Goal: Communication & Community: Answer question/provide support

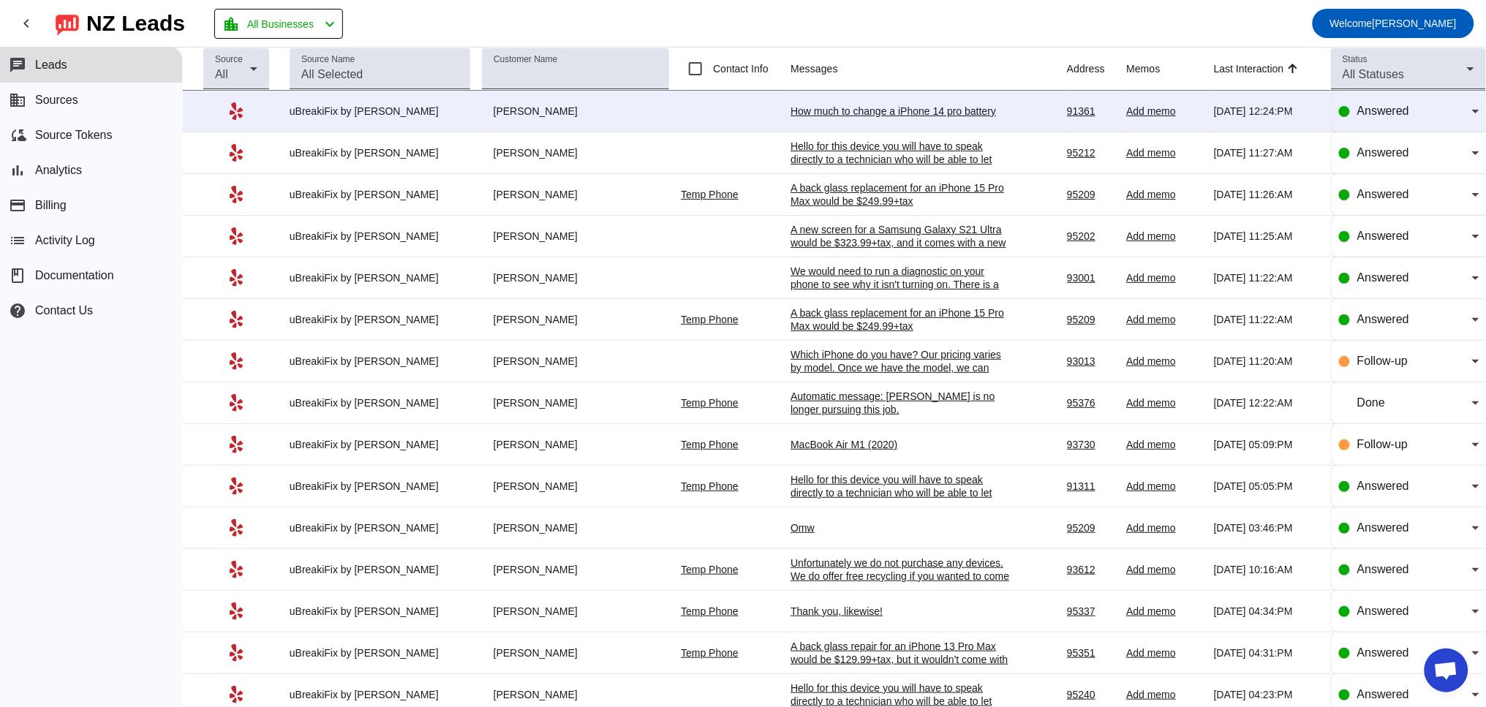
click at [861, 111] on div "How much to change a iPhone 14 pro battery" at bounding box center [900, 111] width 219 height 13
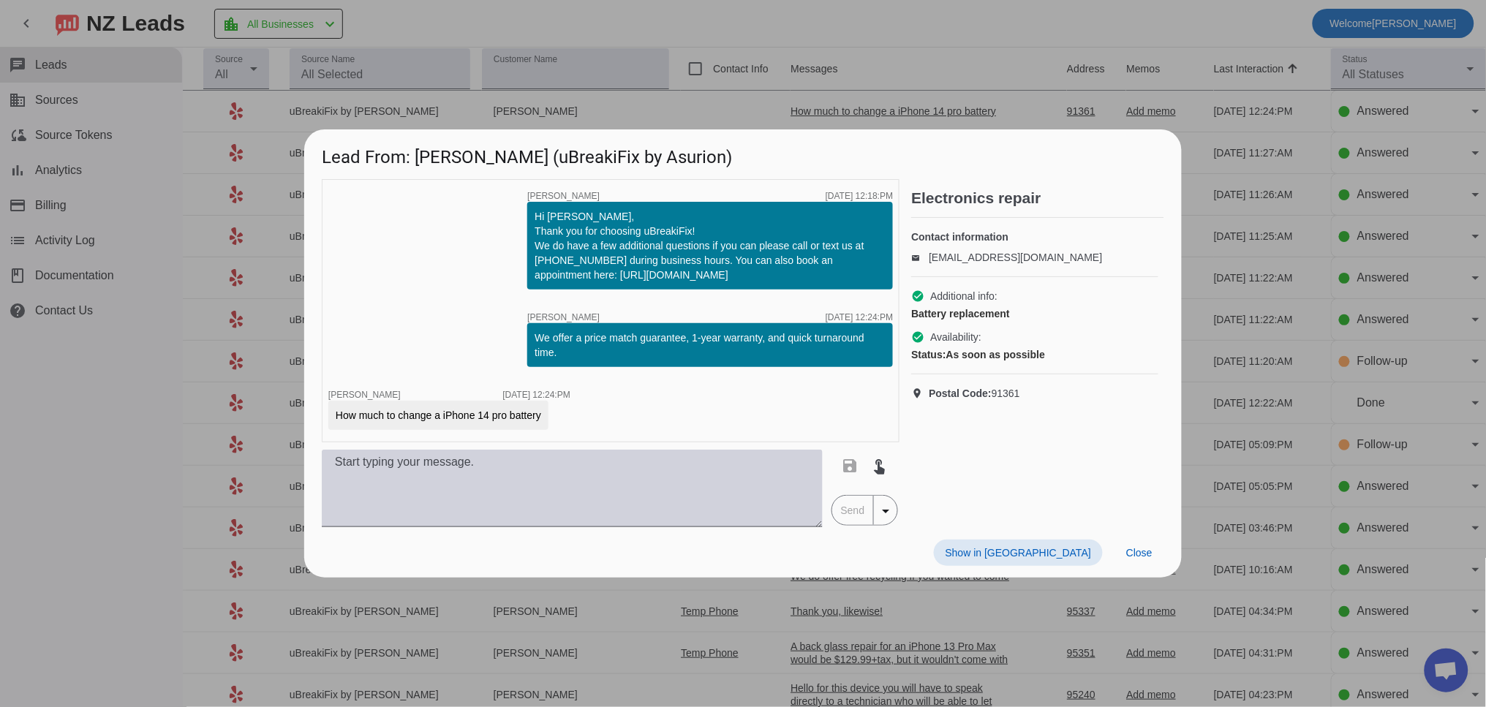
click at [447, 475] on textarea at bounding box center [572, 489] width 501 height 78
click at [626, 455] on textarea "An iPhone 14 Pro battery replacement would be $" at bounding box center [572, 489] width 501 height 78
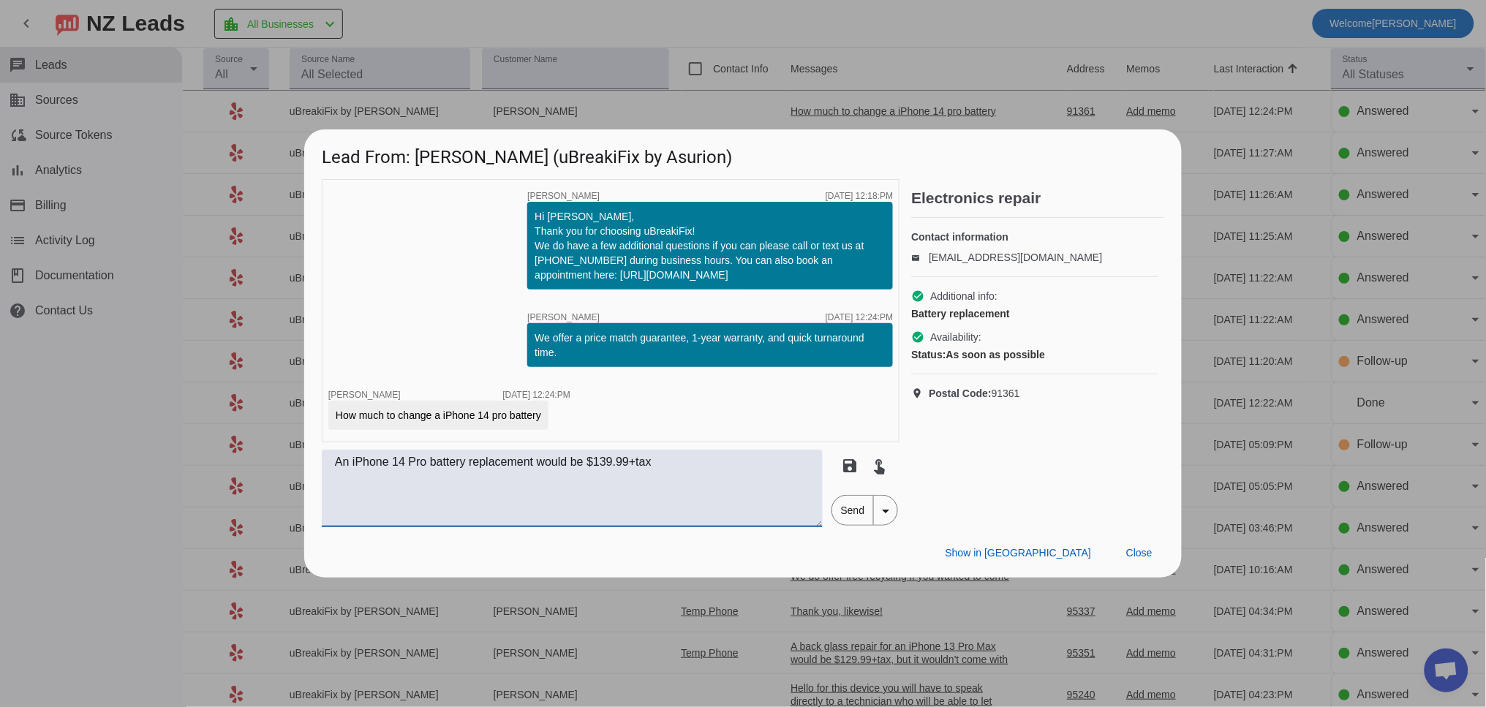
click at [696, 467] on textarea "An iPhone 14 Pro battery replacement would be $139.99+tax" at bounding box center [572, 489] width 501 height 78
type textarea "An iPhone 14 Pro battery replacement would be $139.99+tax"
click at [858, 515] on span "Send" at bounding box center [853, 510] width 42 height 29
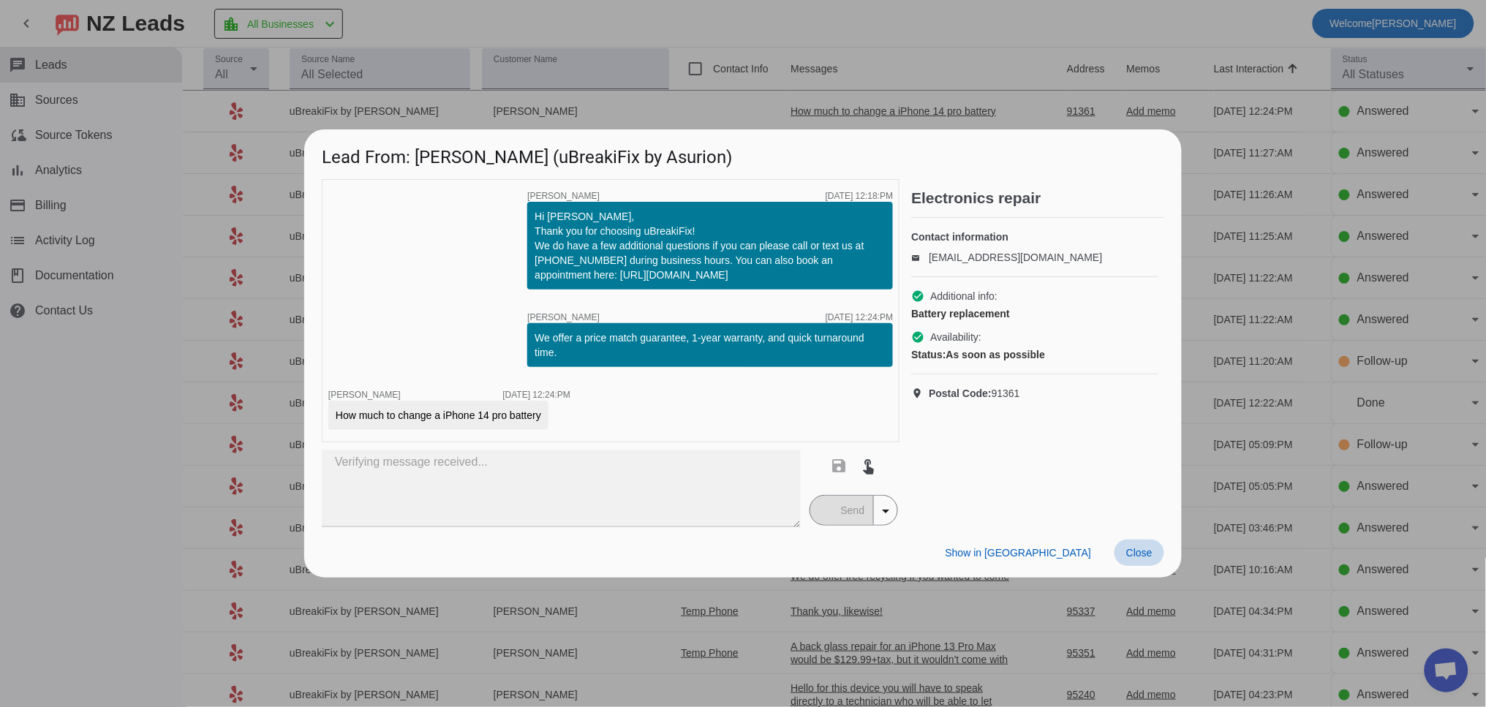
click at [1148, 549] on span "Close" at bounding box center [1139, 553] width 26 height 12
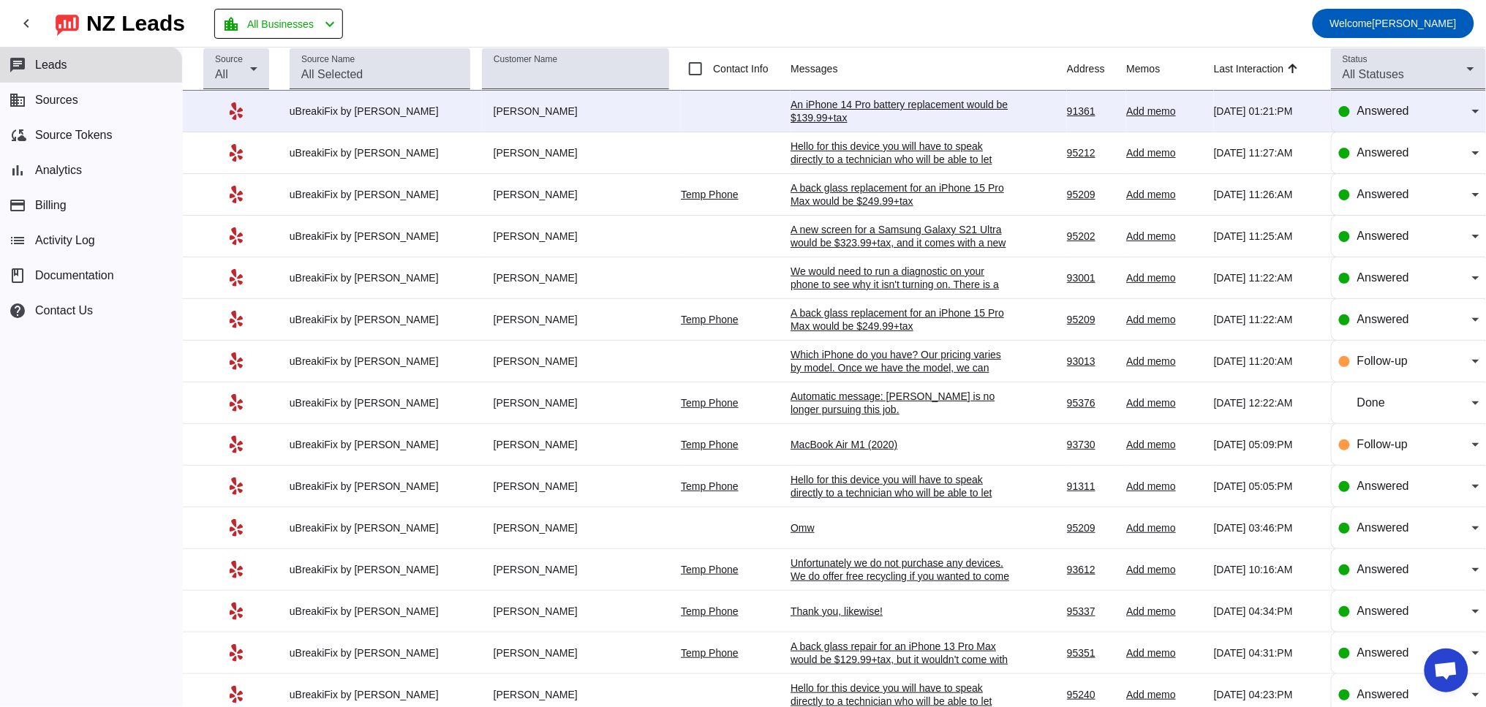
click at [871, 113] on div "An iPhone 14 Pro battery replacement would be $139.99+tax" at bounding box center [900, 111] width 219 height 26
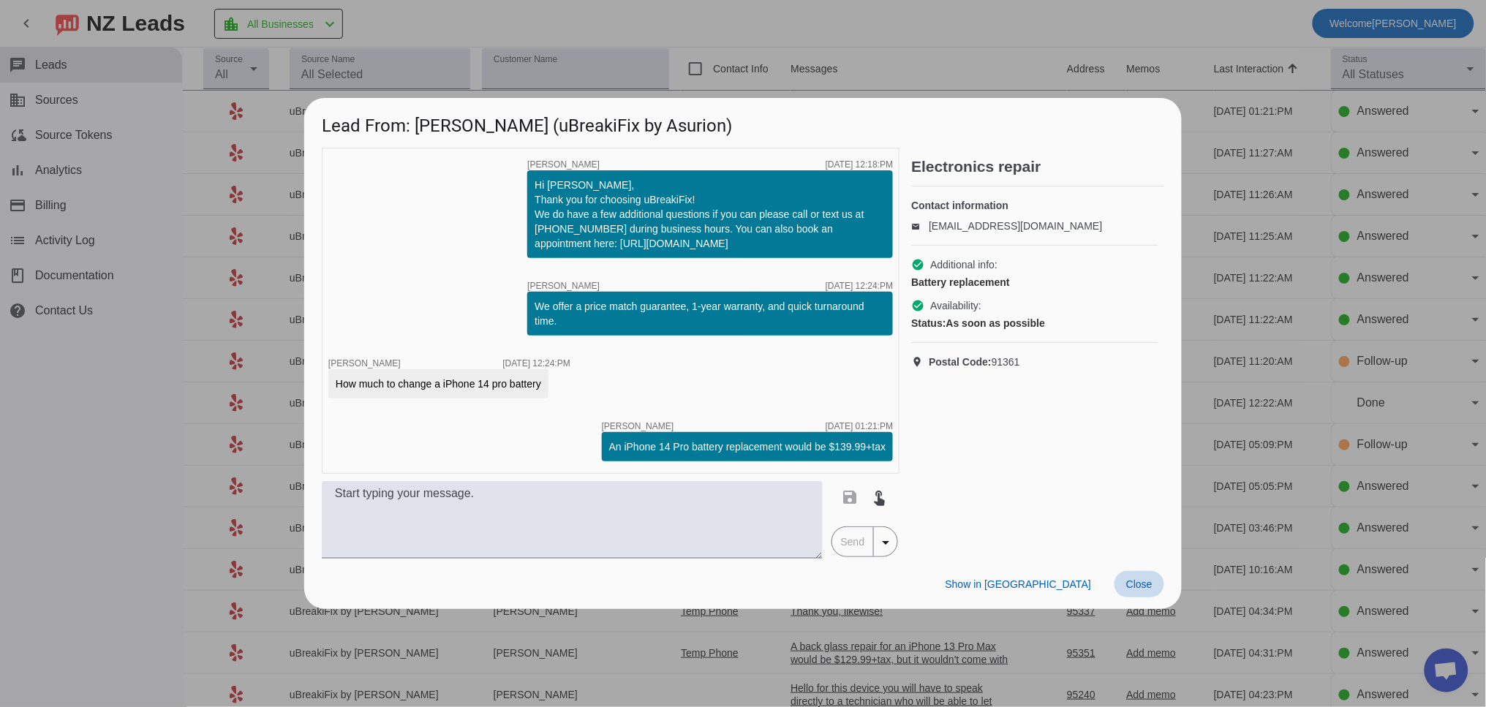
click at [1146, 581] on span "Close" at bounding box center [1139, 585] width 26 height 12
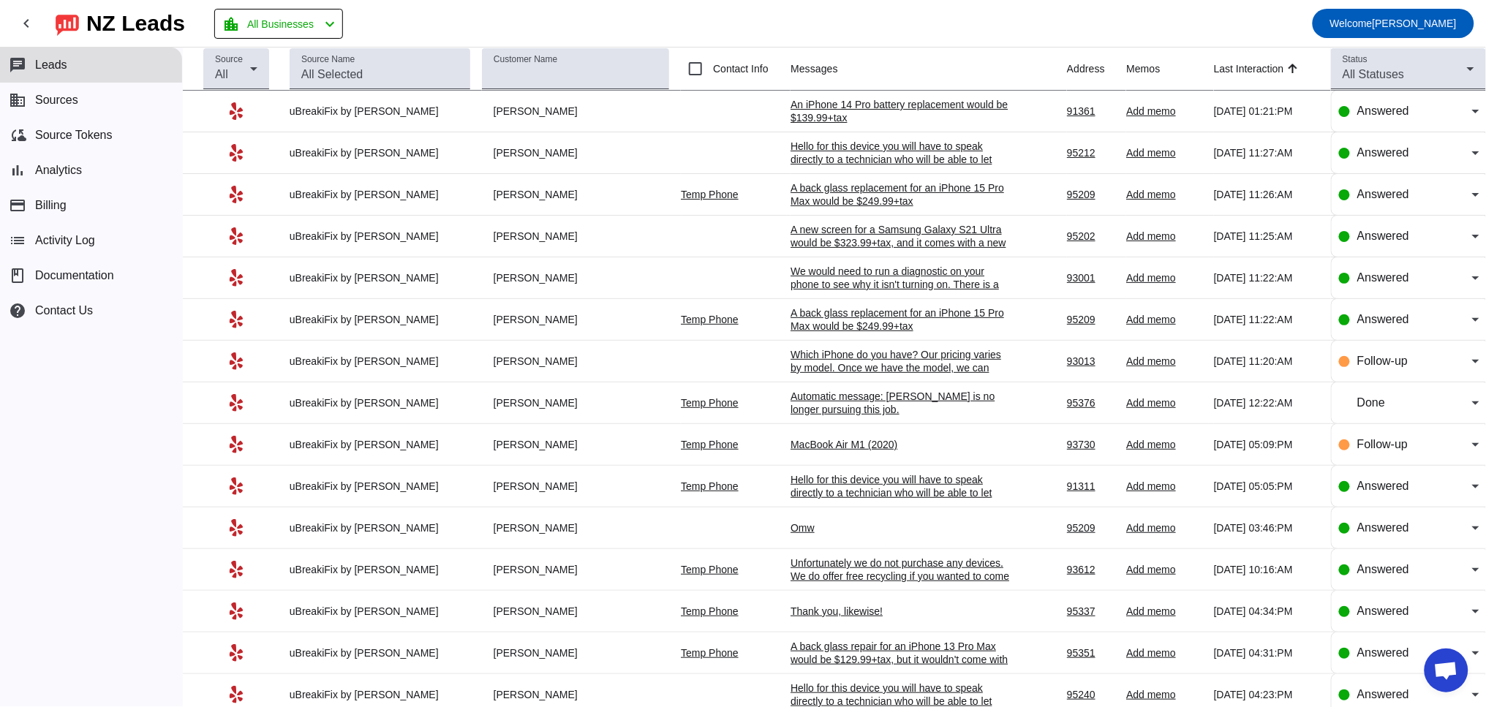
click at [849, 451] on div "MacBook Air M1 (2020)" at bounding box center [900, 444] width 219 height 13
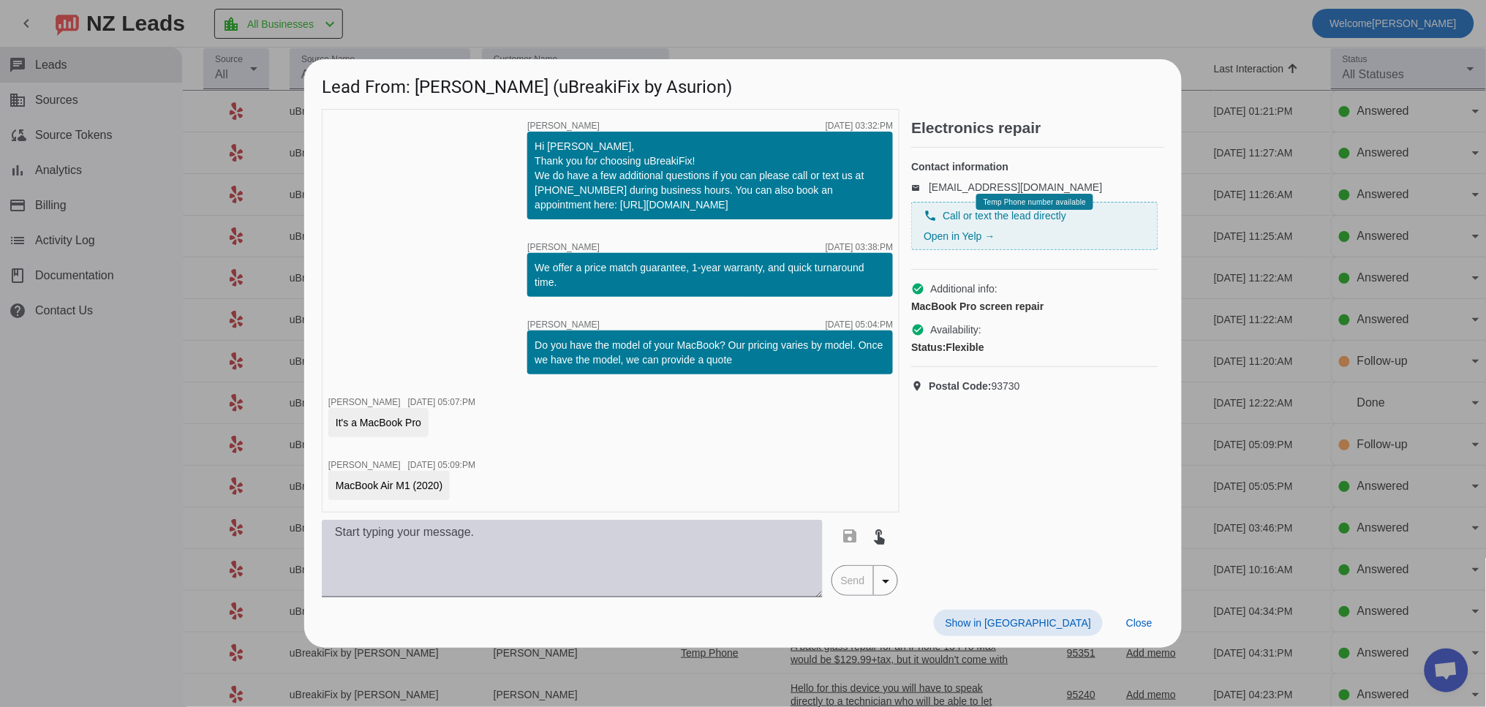
click at [542, 569] on textarea at bounding box center [572, 559] width 501 height 78
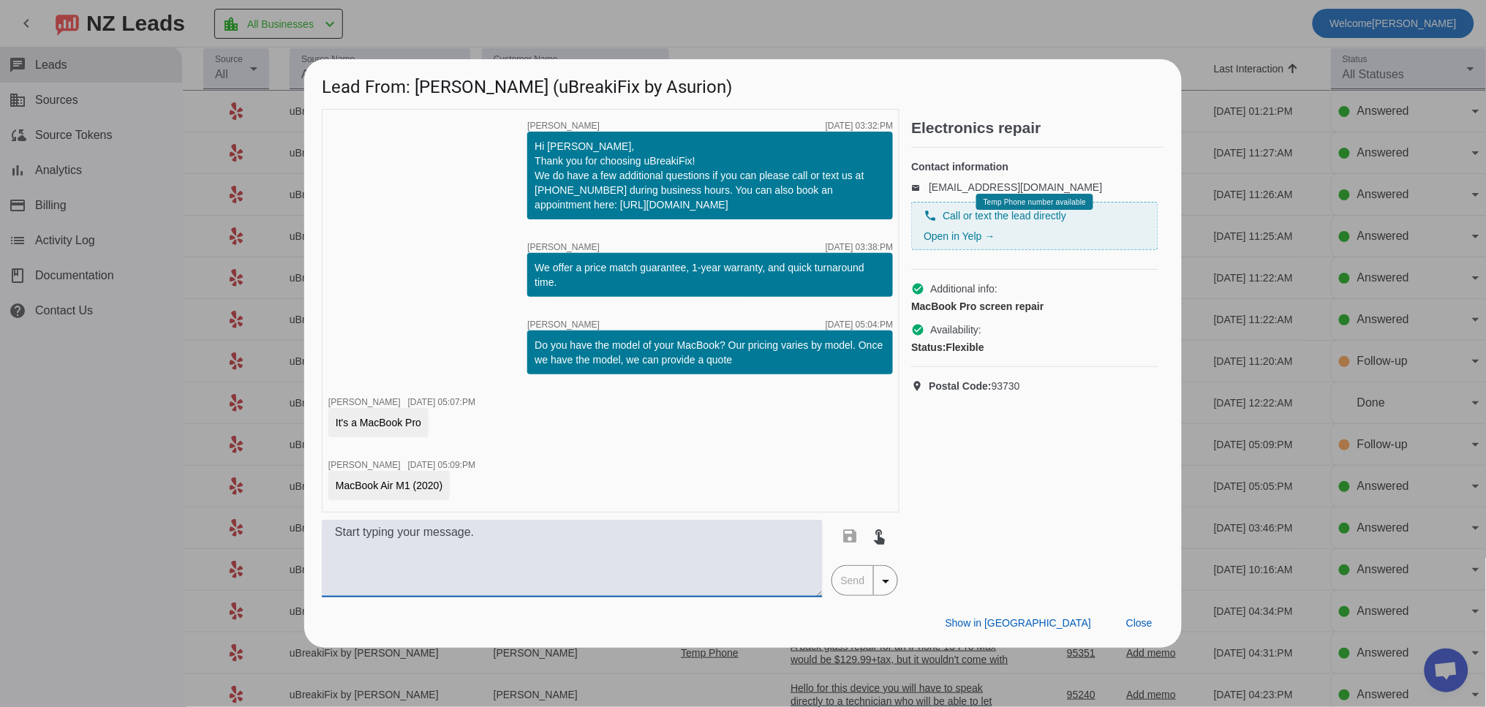
type textarea "F"
click at [486, 555] on textarea at bounding box center [572, 559] width 501 height 78
paste textarea "After market screen (no apple logo) is going for $469.99 and a Pull A OEM (with…"
drag, startPoint x: 366, startPoint y: 531, endPoint x: 295, endPoint y: 528, distance: 71.0
click at [297, 528] on div "Lead From: [PERSON_NAME] (uBreakiFix by Asurion) timer close [PERSON_NAME] [DAT…" at bounding box center [743, 353] width 1486 height 707
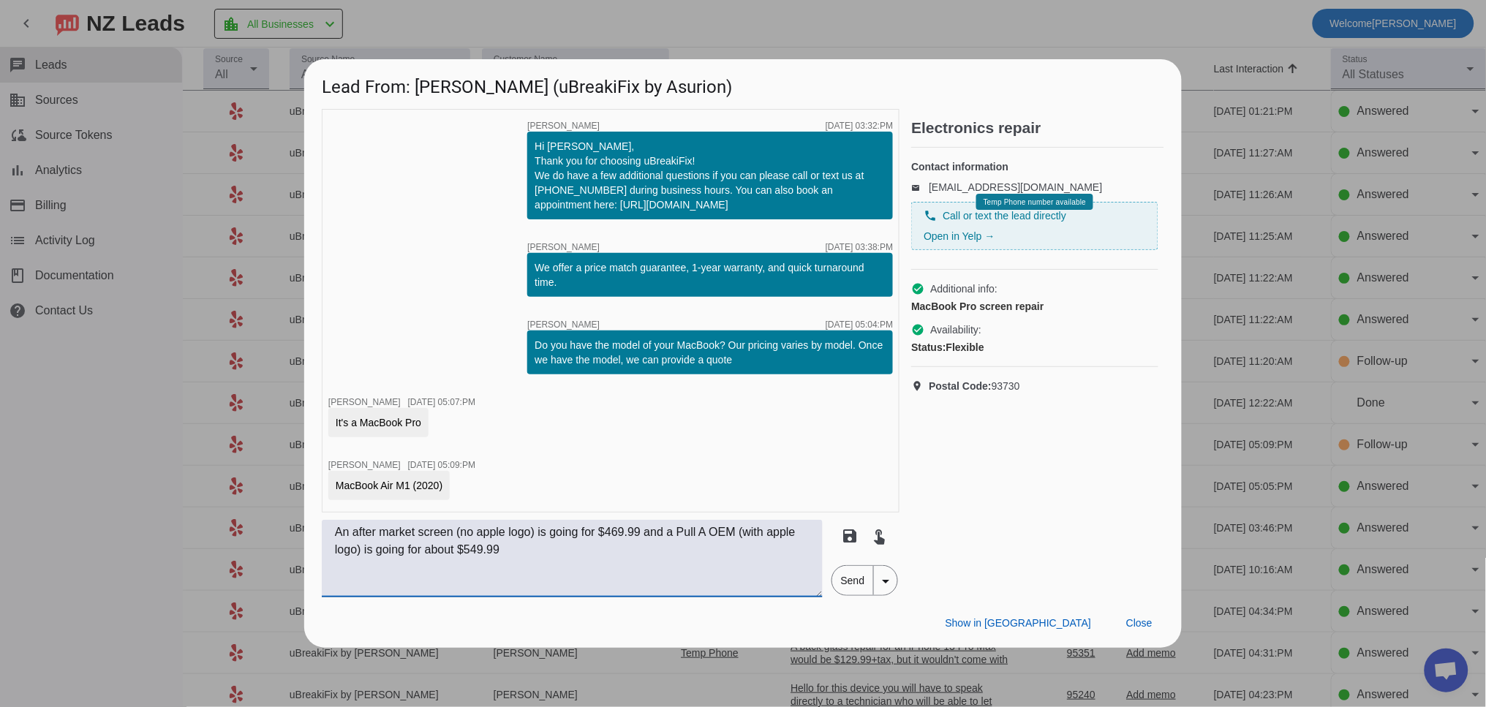
drag, startPoint x: 547, startPoint y: 537, endPoint x: 607, endPoint y: 537, distance: 60.0
click at [607, 537] on textarea "An after market screen (no apple logo) is going for $469.99 and a Pull A OEM (w…" at bounding box center [572, 559] width 501 height 78
click at [641, 530] on textarea "An after market screen (no apple logo) would be $469.99 and a Pull A OEM (with …" at bounding box center [572, 559] width 501 height 78
drag, startPoint x: 401, startPoint y: 549, endPoint x: 494, endPoint y: 553, distance: 93.7
click at [494, 553] on textarea "An after market screen (no apple logo) would be $469.99+tax, and a Pull A OEM (…" at bounding box center [572, 559] width 501 height 78
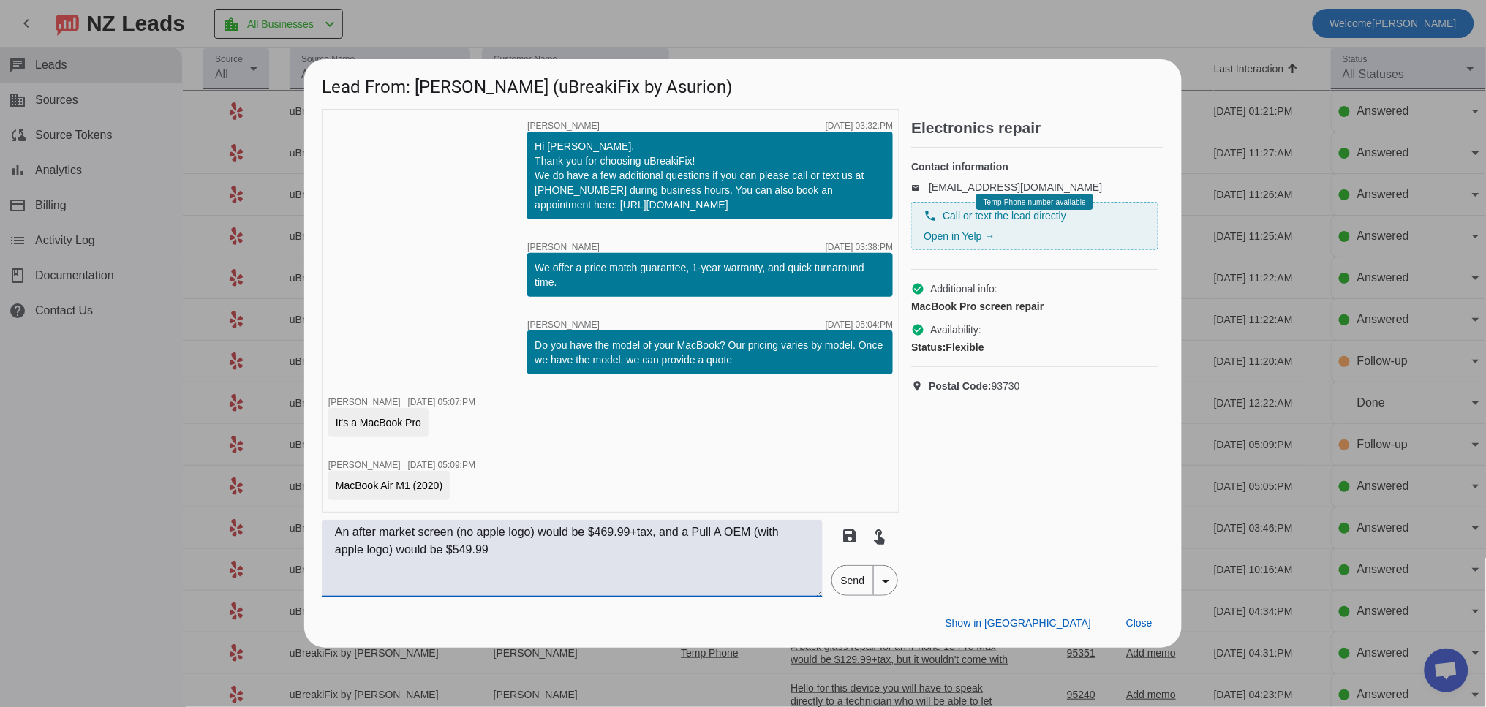
drag, startPoint x: 550, startPoint y: 538, endPoint x: 551, endPoint y: 549, distance: 11.0
click at [550, 541] on textarea "An after market screen (no apple logo) would be $469.99+tax, and a Pull A OEM (…" at bounding box center [572, 559] width 501 height 78
click at [549, 556] on textarea "An after market screen (no apple logo) would be $469.99+tax, and a Pull A OEM (…" at bounding box center [572, 559] width 501 height 78
type textarea "An after market screen (no apple logo) would be $469.99+tax, and a Pull A OEM (…"
click at [856, 592] on span "Send" at bounding box center [853, 580] width 42 height 29
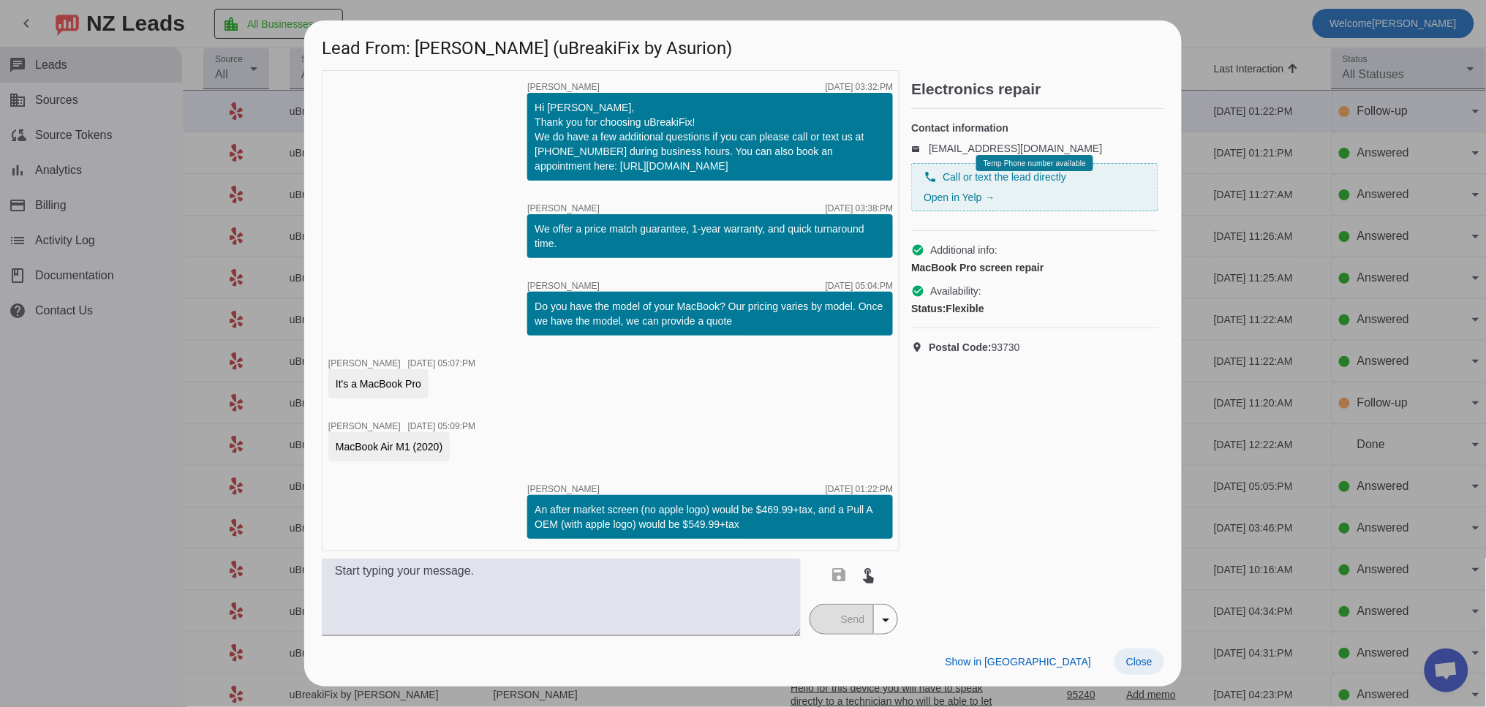
click at [1145, 630] on div "Lead From: [PERSON_NAME] (uBreakiFix by Asurion) timer close [PERSON_NAME] [DAT…" at bounding box center [743, 353] width 878 height 666
click at [1150, 656] on span "Close" at bounding box center [1139, 662] width 26 height 12
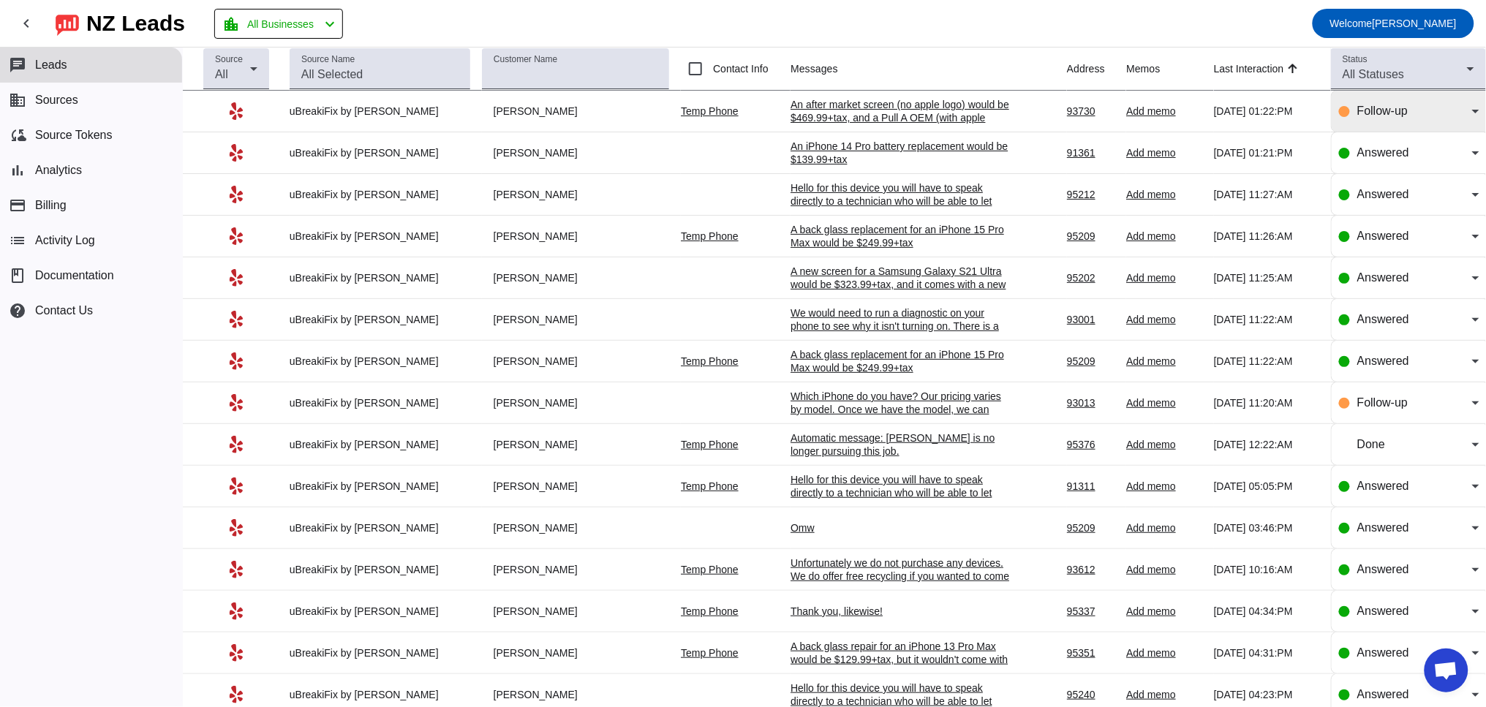
click at [1358, 124] on div "Follow-up" at bounding box center [1409, 111] width 140 height 41
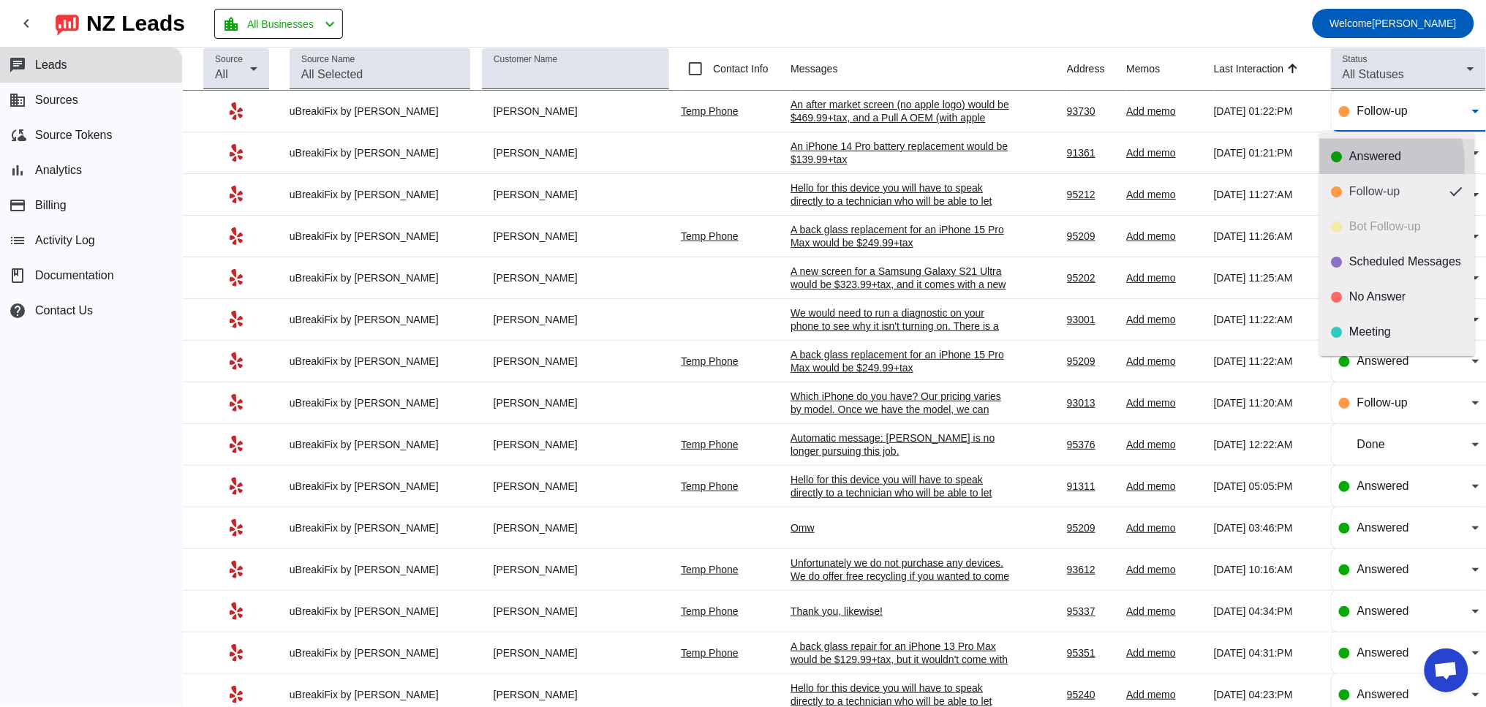
click at [1361, 164] on mat-option "Answered" at bounding box center [1397, 156] width 155 height 35
